Goal: Information Seeking & Learning: Learn about a topic

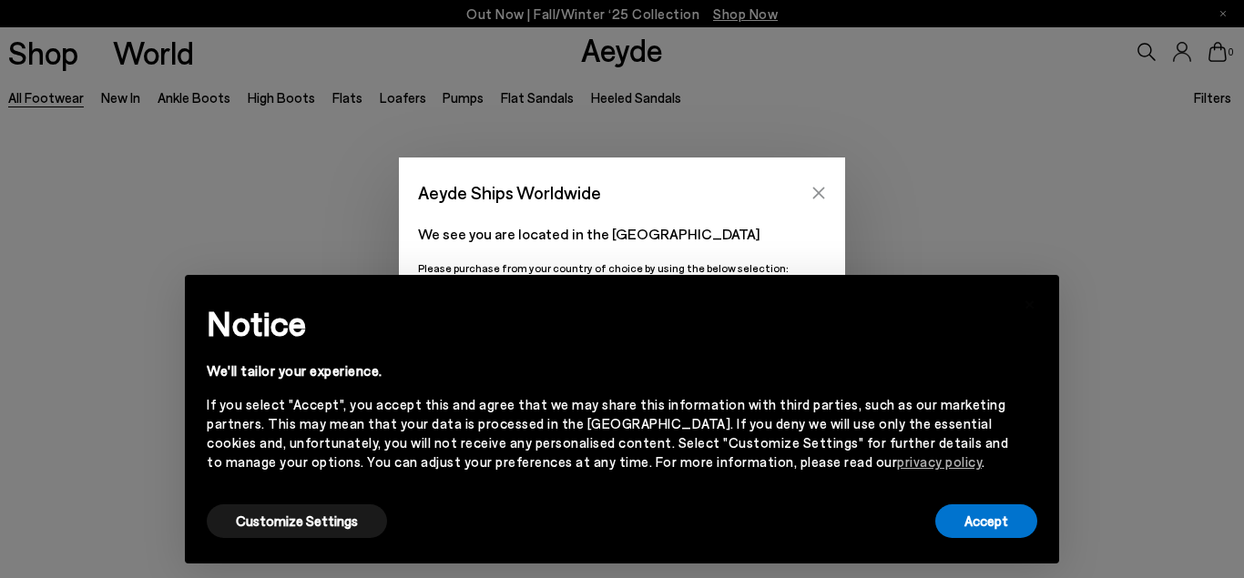
scroll to position [279, 0]
click at [819, 188] on icon "Close" at bounding box center [818, 193] width 15 height 15
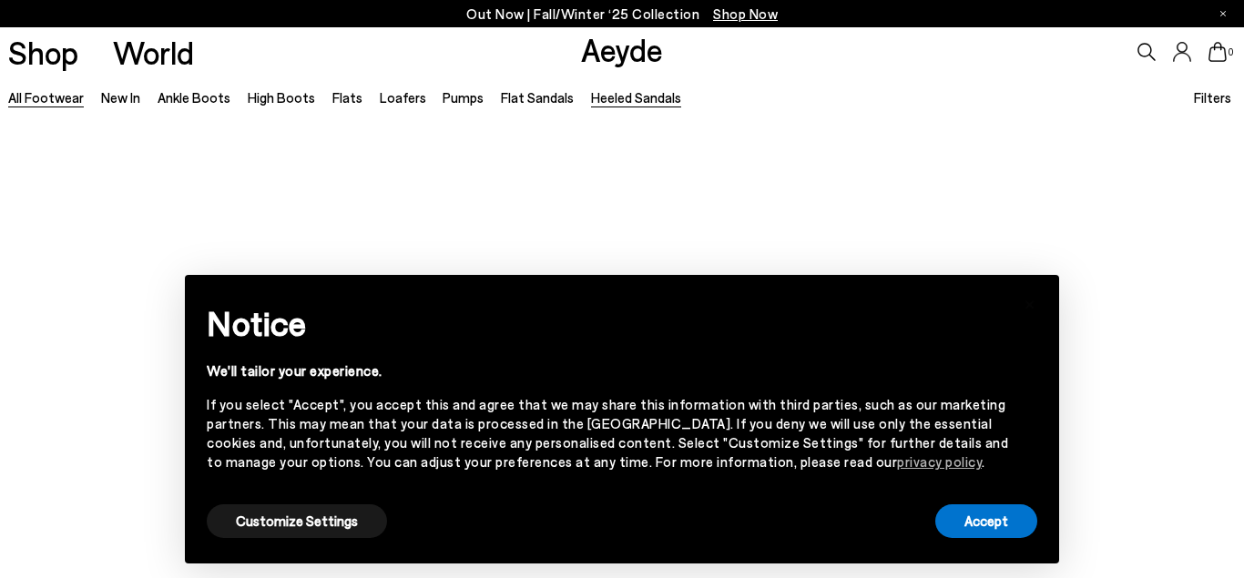
click at [628, 96] on link "Heeled Sandals" at bounding box center [636, 97] width 90 height 16
click at [324, 527] on button "Customize Settings" at bounding box center [297, 521] width 180 height 34
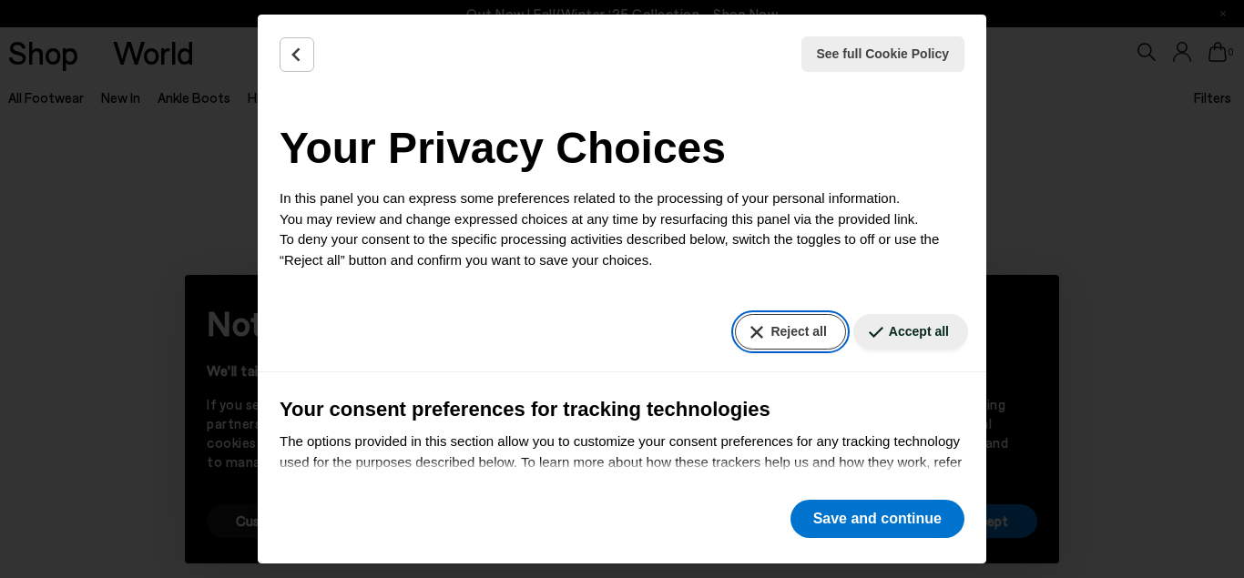
click at [795, 331] on button "Reject all" at bounding box center [790, 332] width 110 height 36
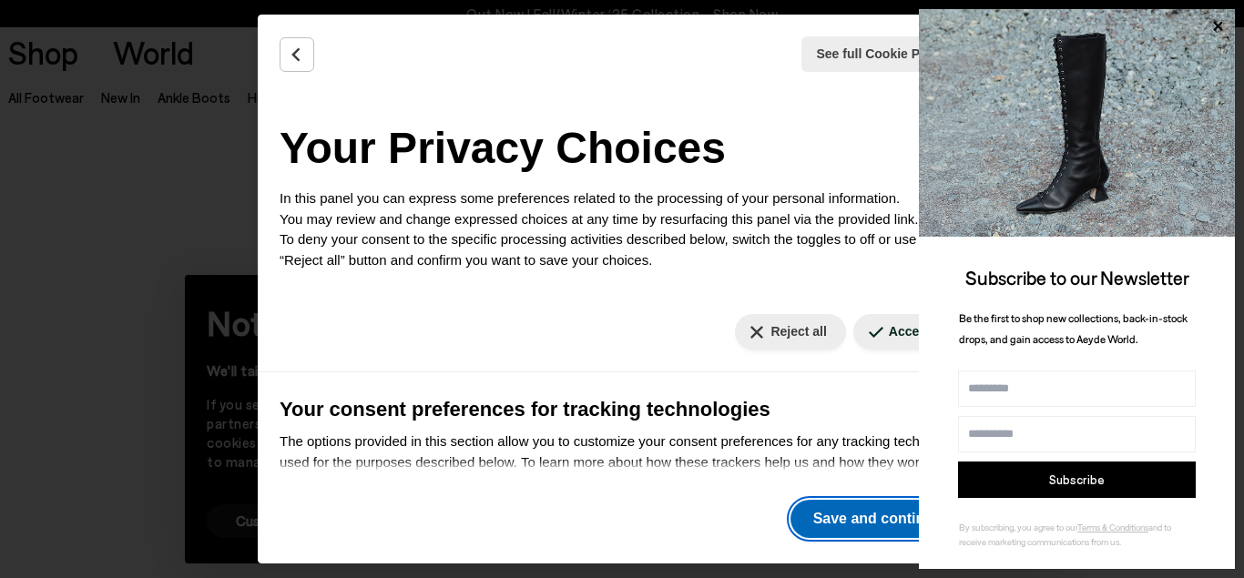
click at [837, 505] on button "Save and continue" at bounding box center [877, 519] width 174 height 38
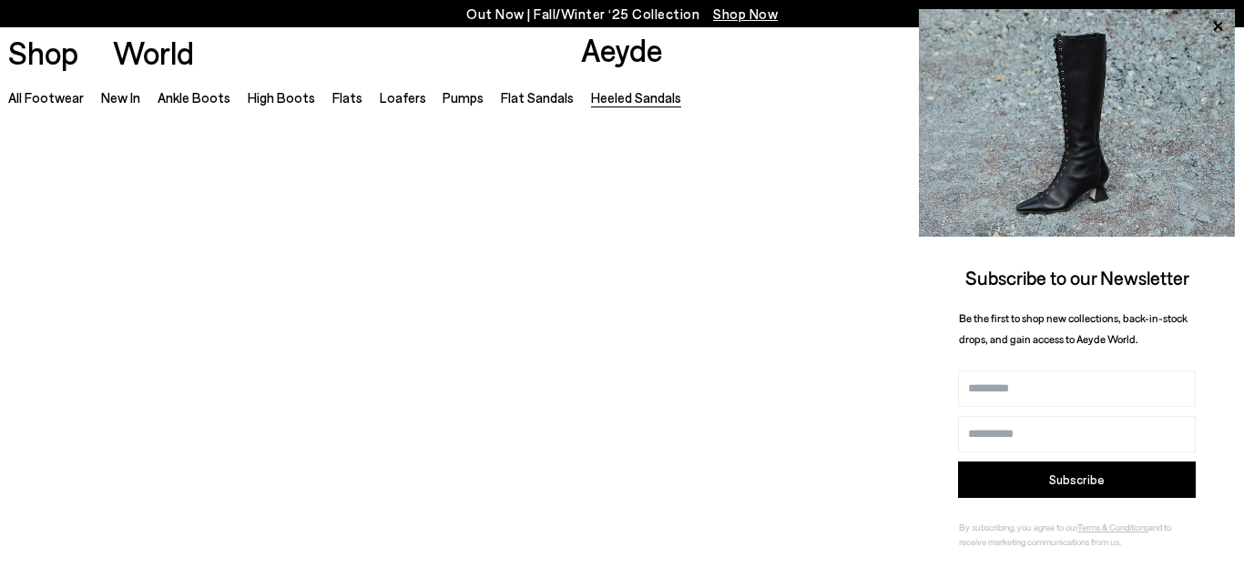
scroll to position [1486, 0]
click at [1216, 26] on icon at bounding box center [1217, 26] width 9 height 9
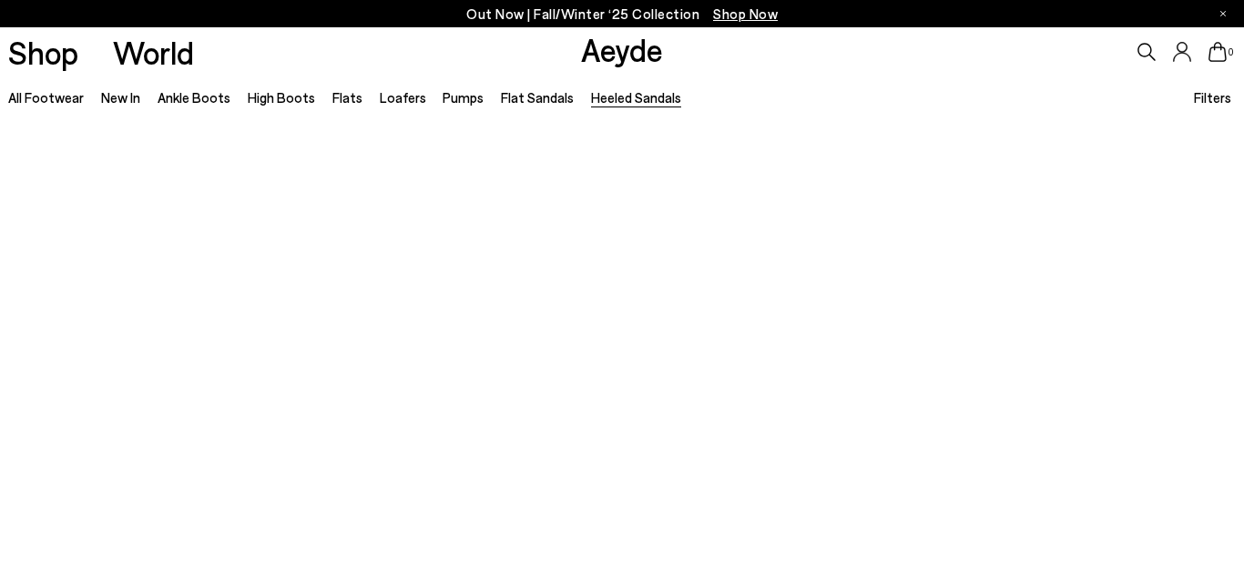
scroll to position [1764, 0]
click at [604, 94] on link "Heeled Sandals" at bounding box center [636, 97] width 90 height 16
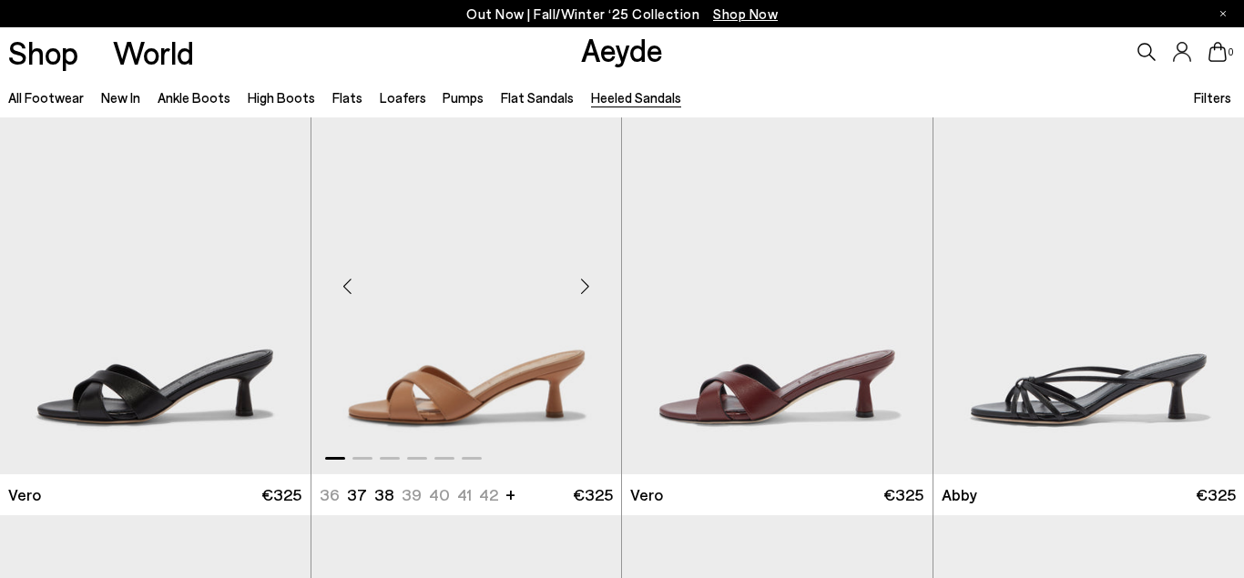
scroll to position [733, 0]
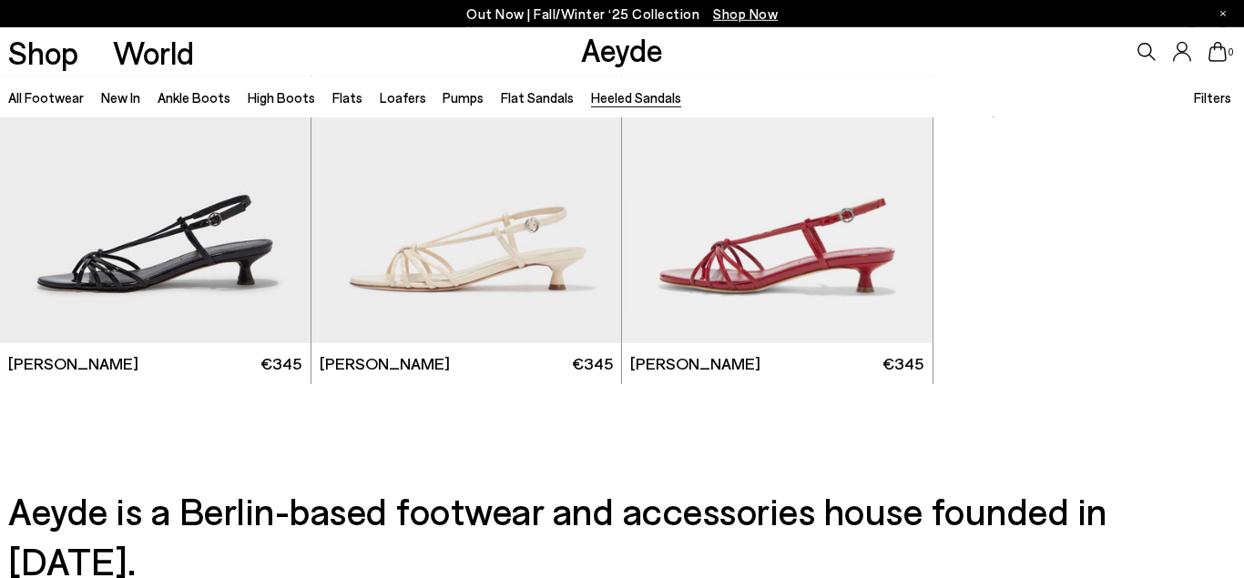
scroll to position [3676, 0]
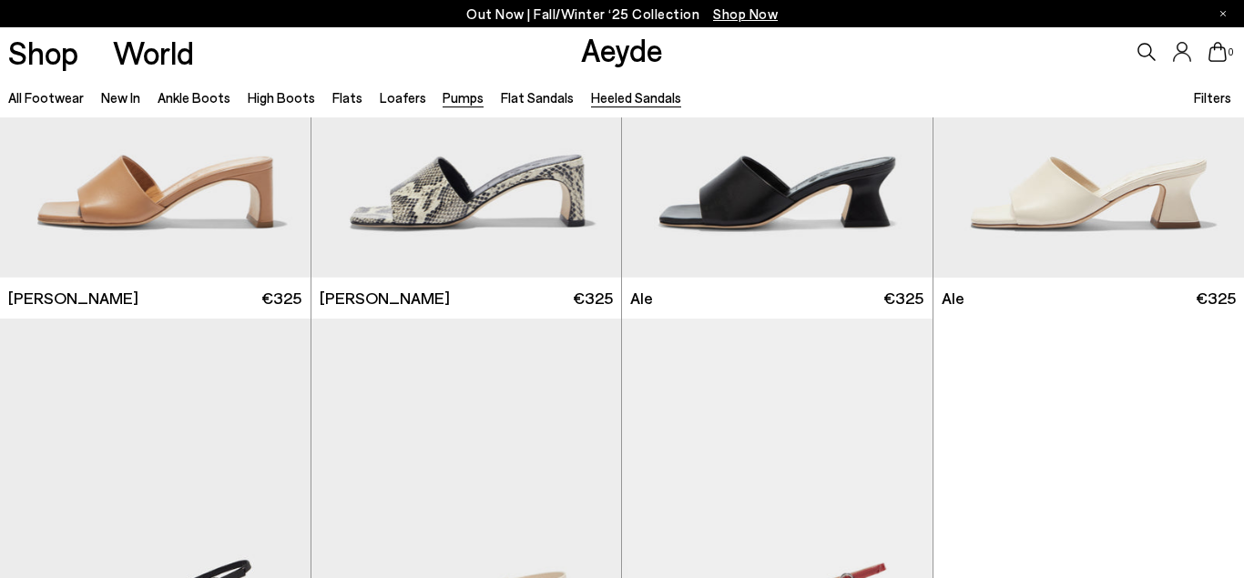
click at [455, 100] on link "Pumps" at bounding box center [462, 97] width 41 height 16
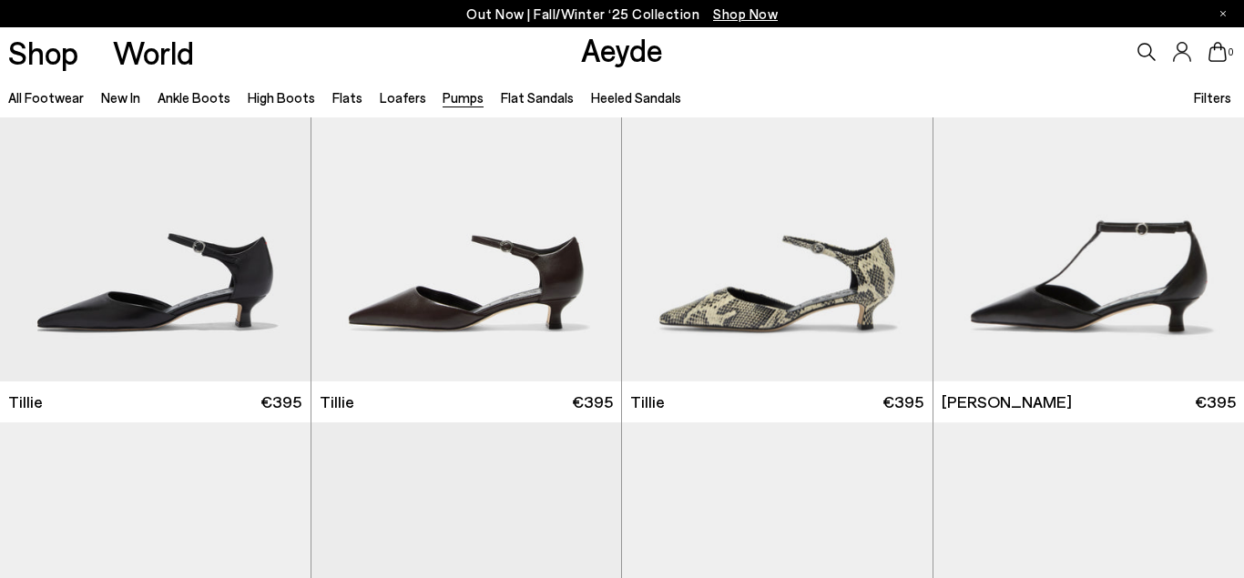
scroll to position [836, 0]
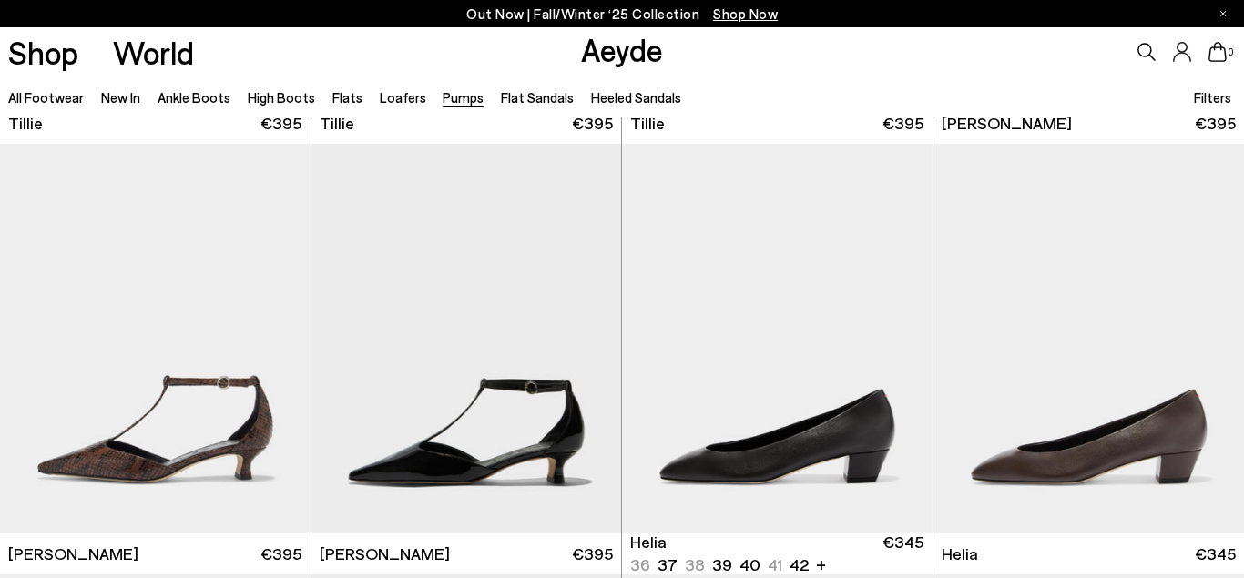
scroll to position [1764, 0]
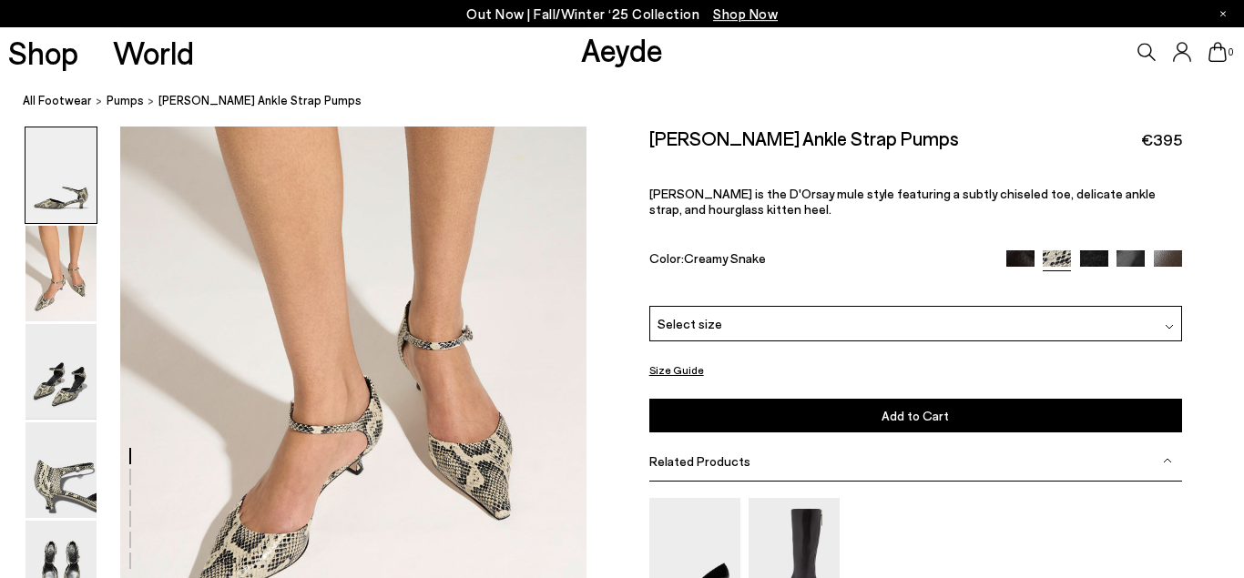
scroll to position [557, 0]
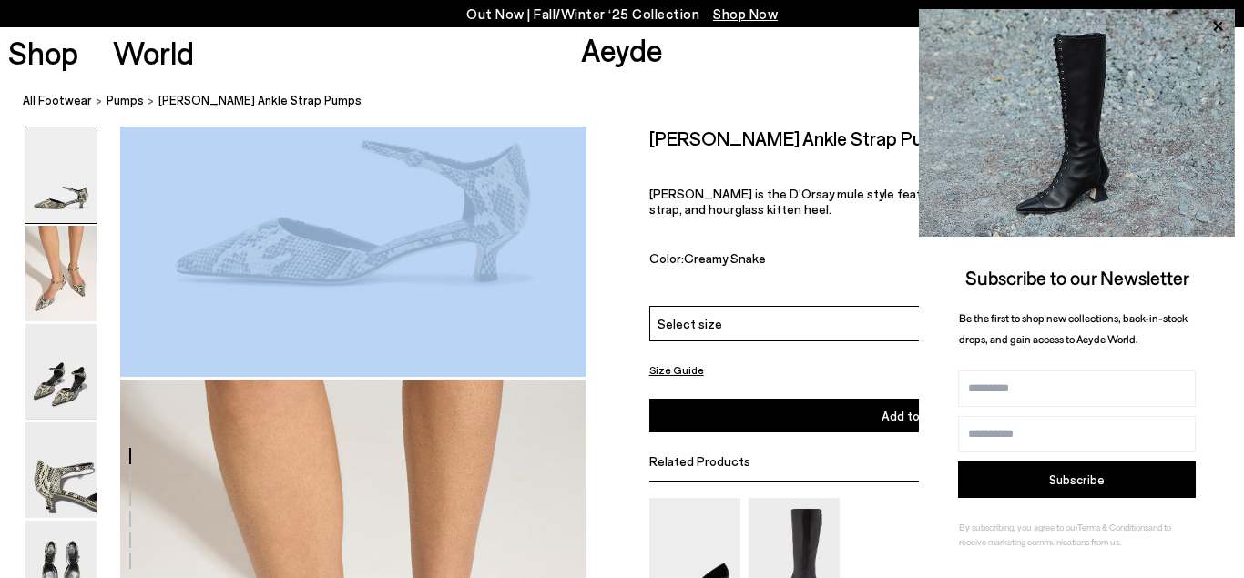
click at [44, 178] on img at bounding box center [60, 175] width 71 height 96
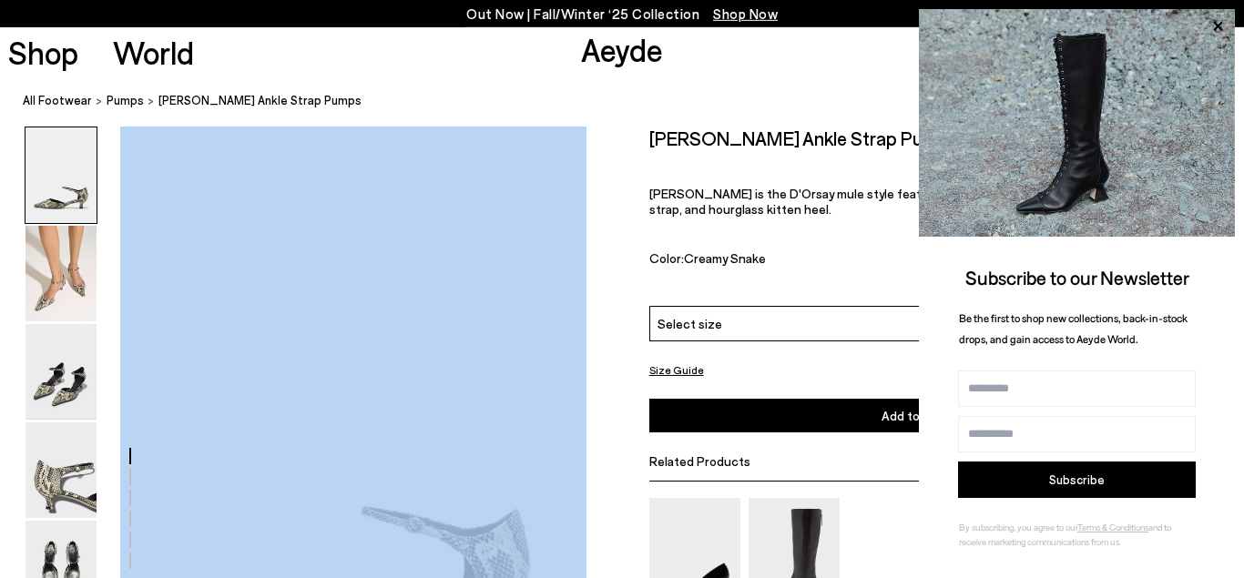
scroll to position [0, 0]
click at [66, 186] on img at bounding box center [60, 175] width 71 height 96
